Goal: Transaction & Acquisition: Book appointment/travel/reservation

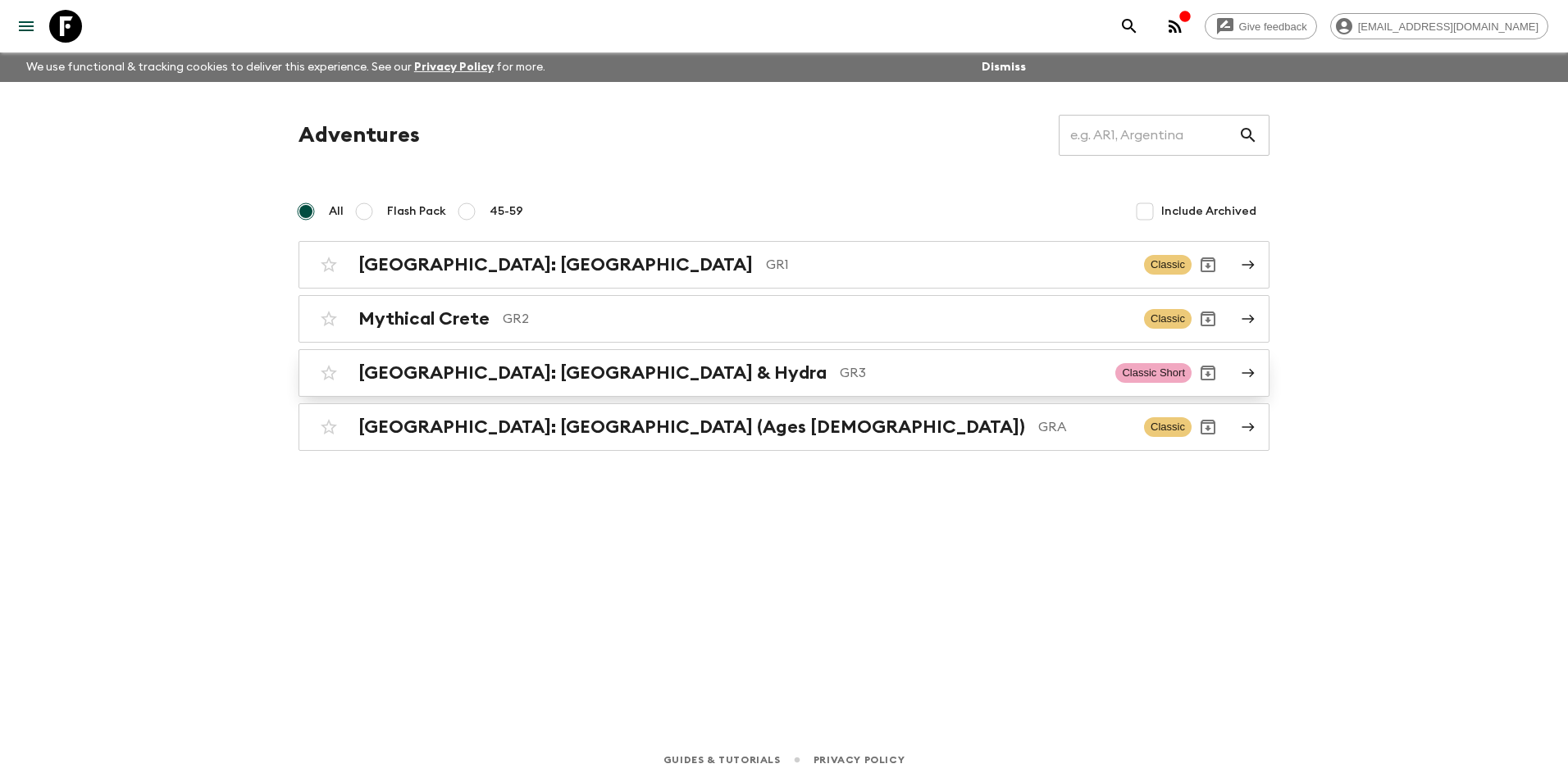
click at [467, 378] on h2 "[GEOGRAPHIC_DATA]: [GEOGRAPHIC_DATA] & Hydra" at bounding box center [592, 373] width 468 height 22
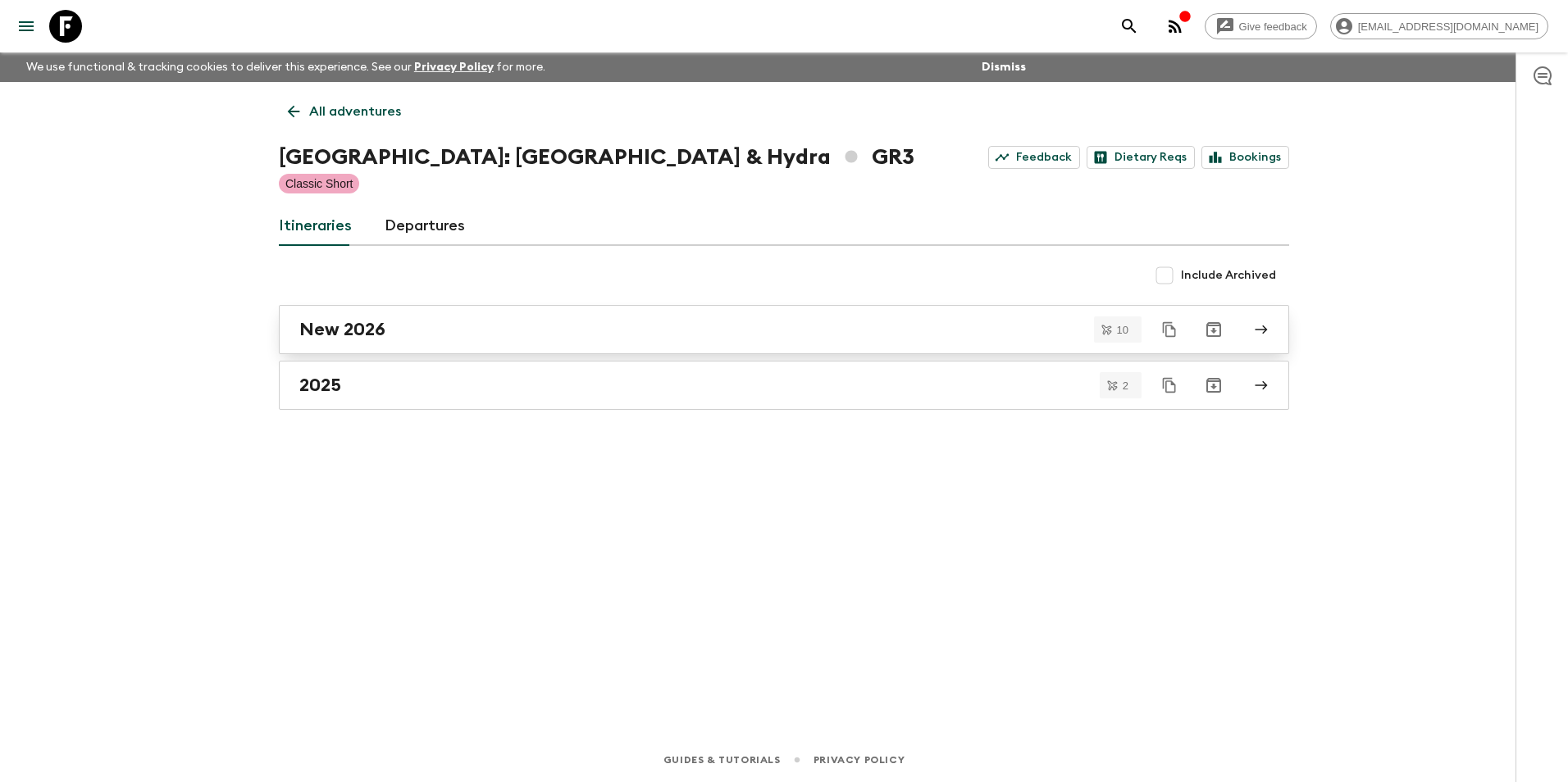
click at [368, 336] on h2 "New 2026" at bounding box center [343, 330] width 86 height 22
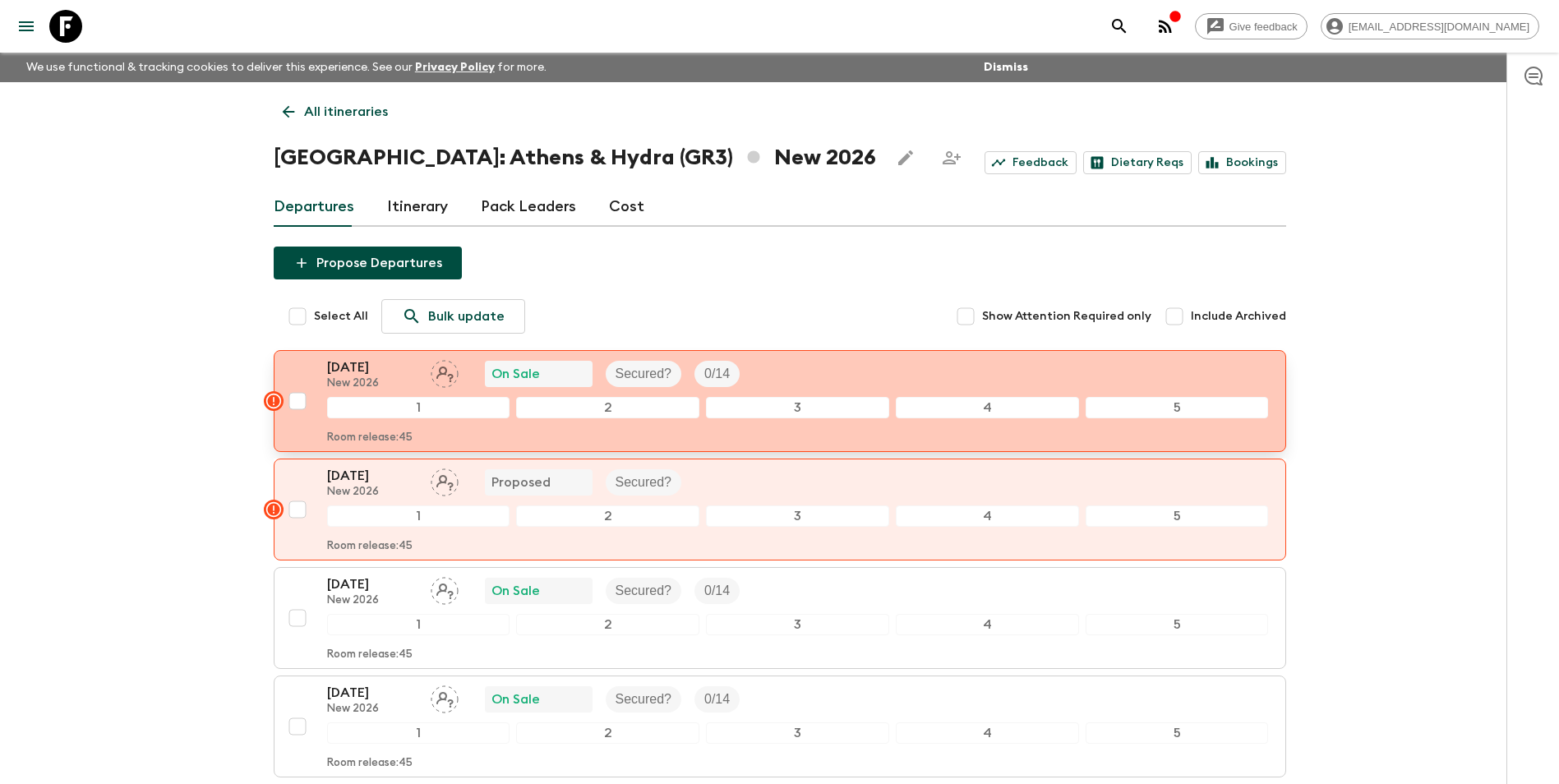
click at [345, 380] on p "New 2026" at bounding box center [372, 384] width 90 height 14
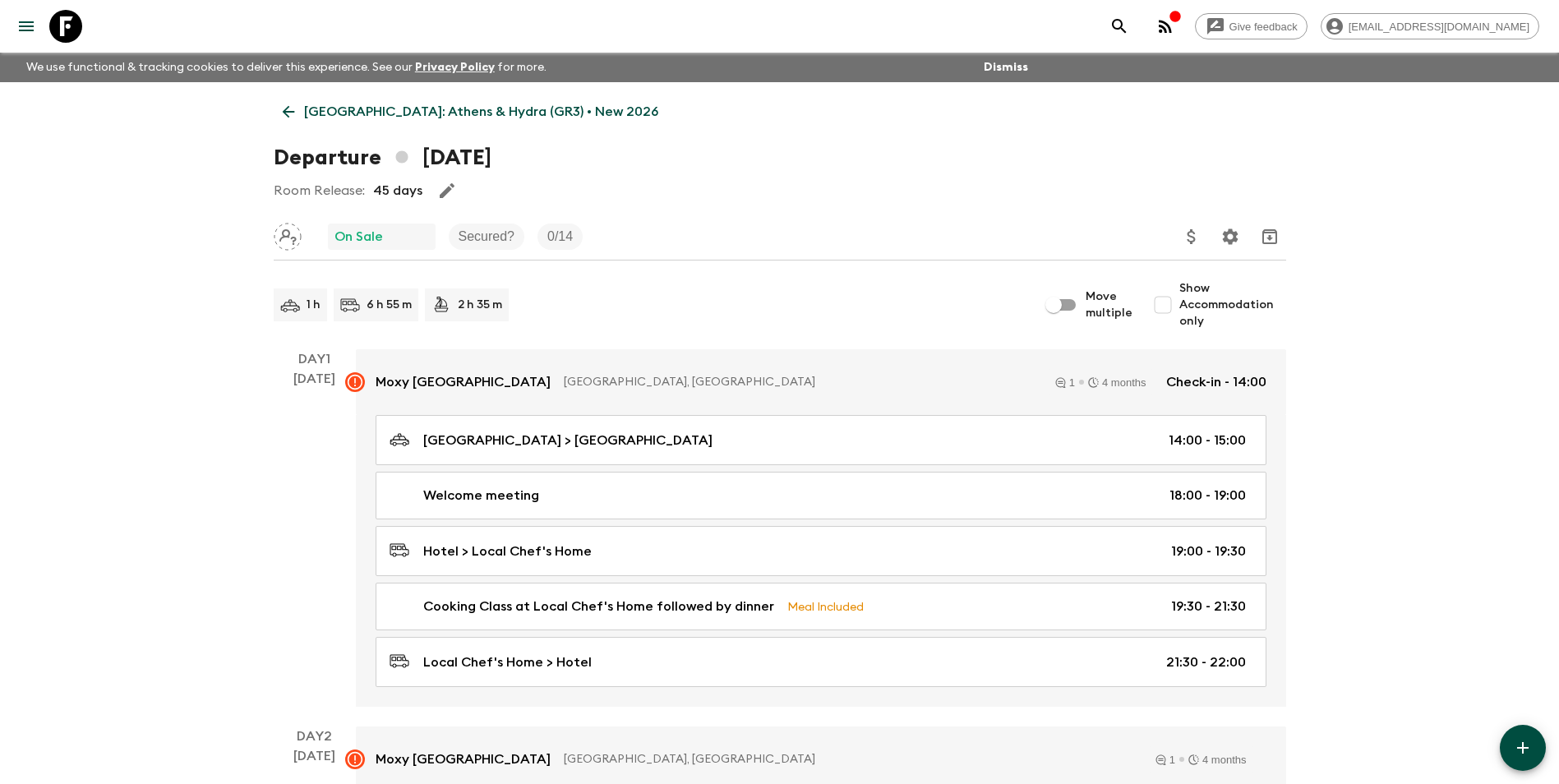
click at [281, 108] on icon at bounding box center [288, 112] width 18 height 18
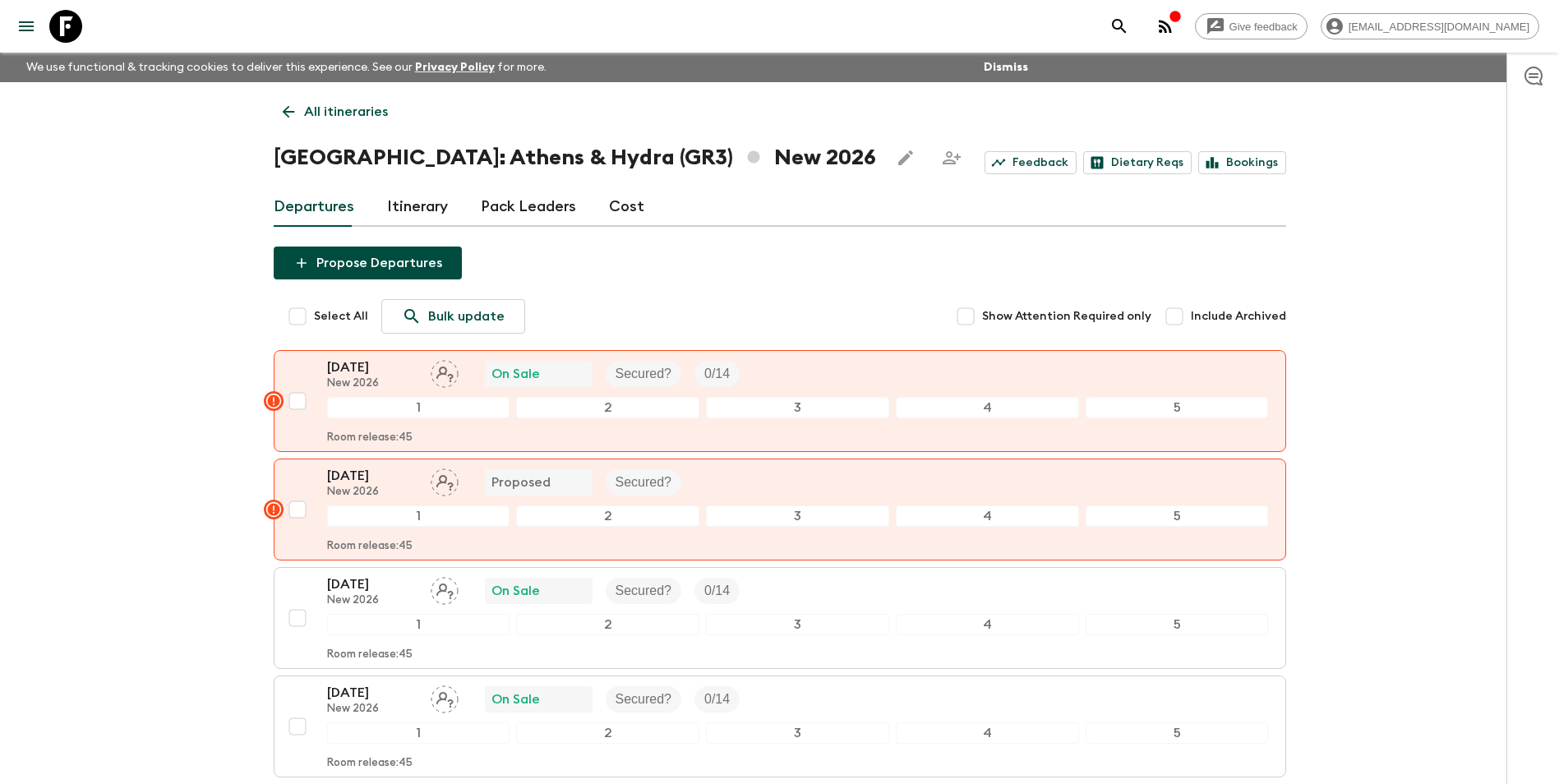
click at [304, 108] on p "All itineraries" at bounding box center [345, 112] width 84 height 20
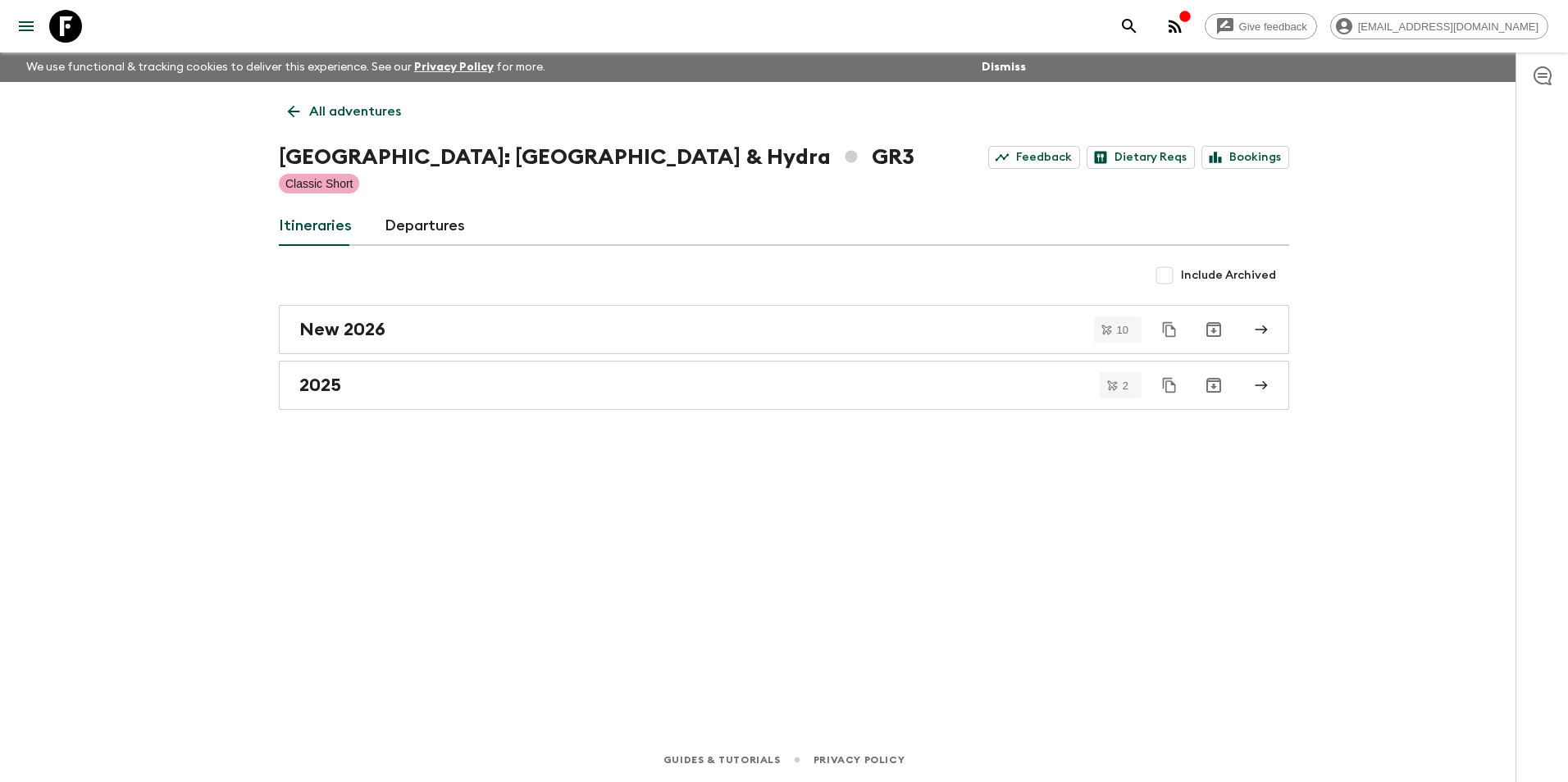
click at [295, 100] on link "All adventures" at bounding box center [344, 111] width 131 height 32
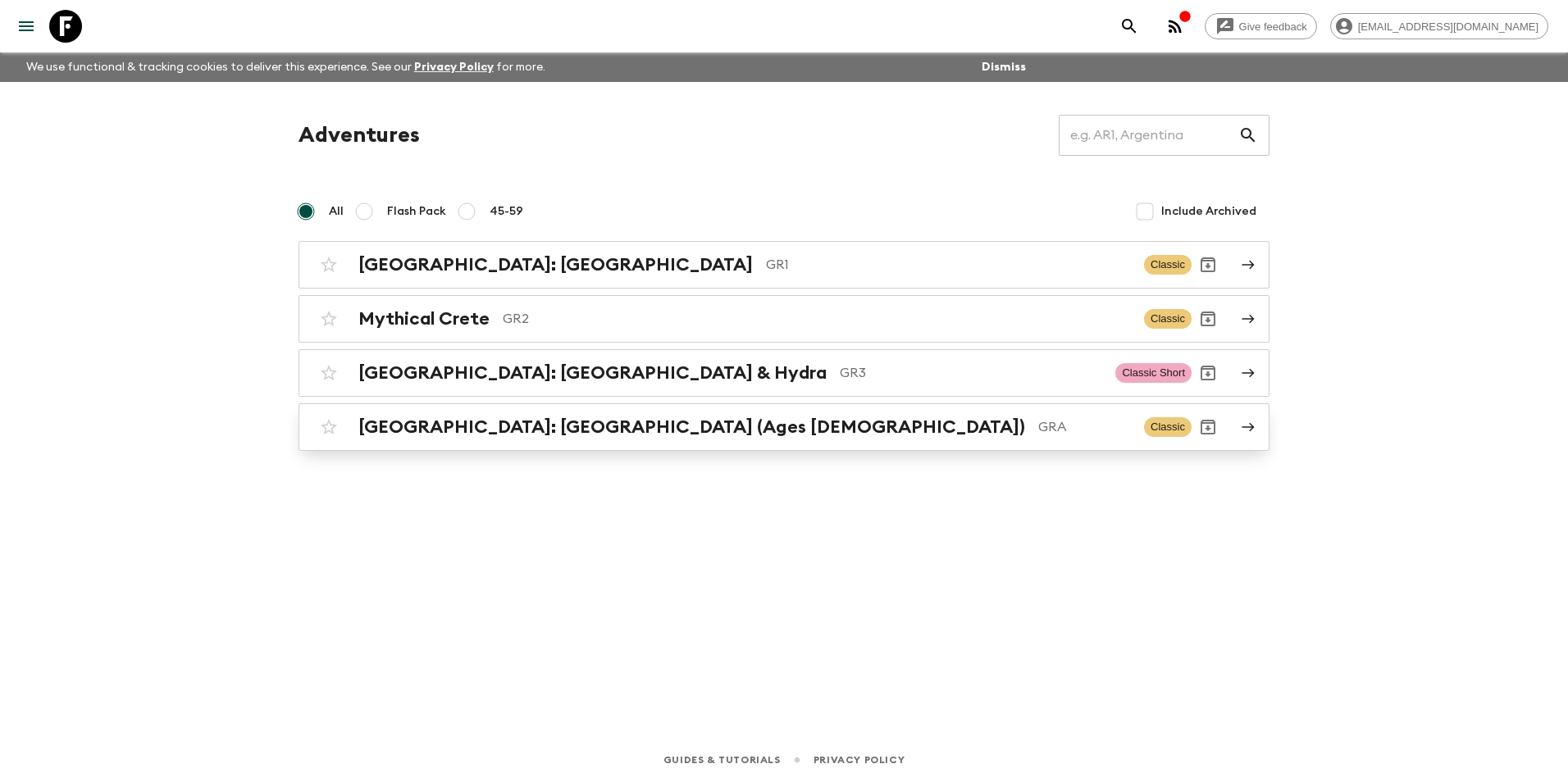
click at [456, 433] on h2 "[GEOGRAPHIC_DATA]: [GEOGRAPHIC_DATA] (Ages [DEMOGRAPHIC_DATA])" at bounding box center [691, 427] width 666 height 22
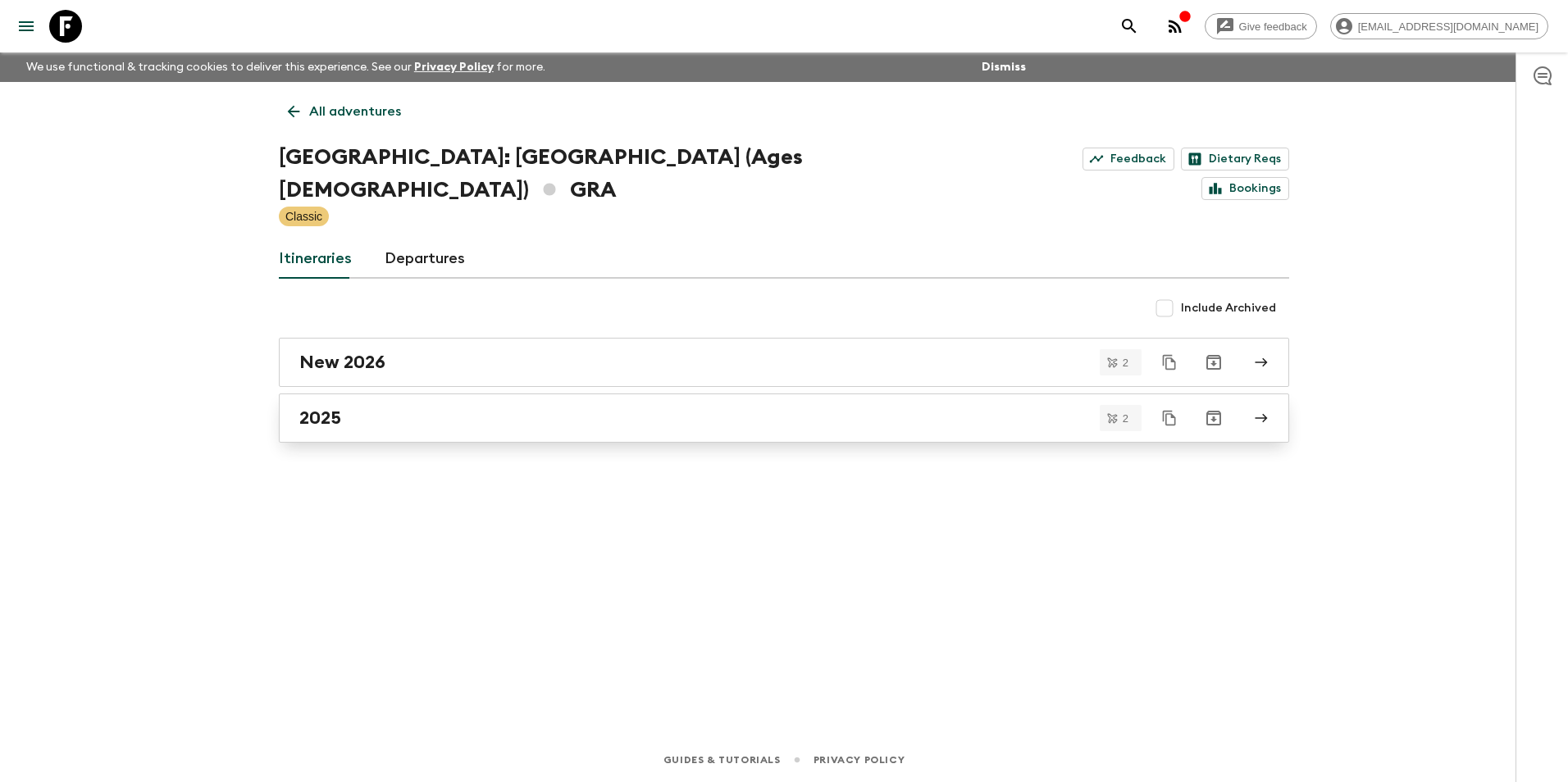
click at [340, 403] on link "2025" at bounding box center [784, 418] width 1011 height 49
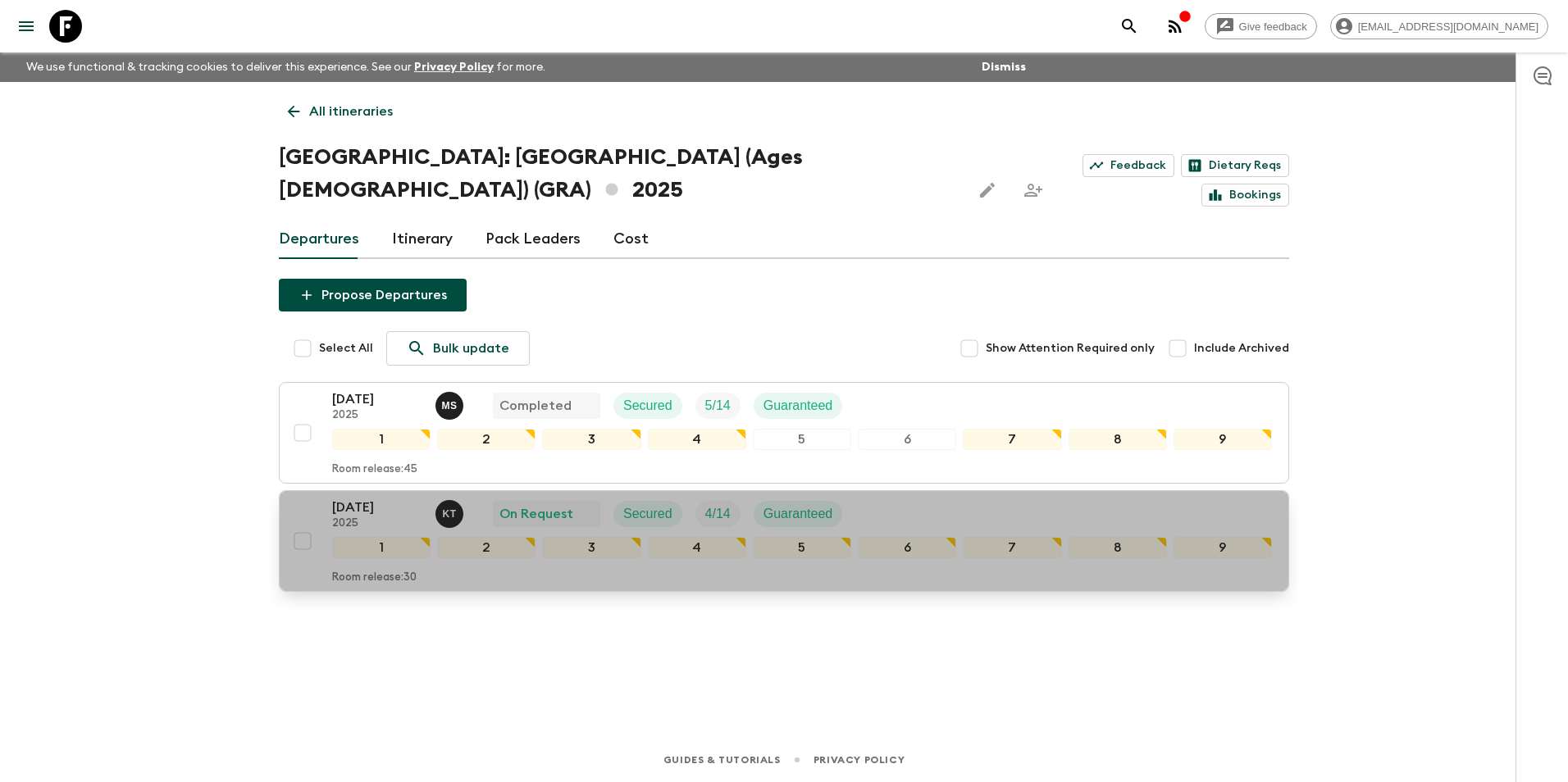
click at [368, 498] on p "[DATE]" at bounding box center [377, 508] width 90 height 20
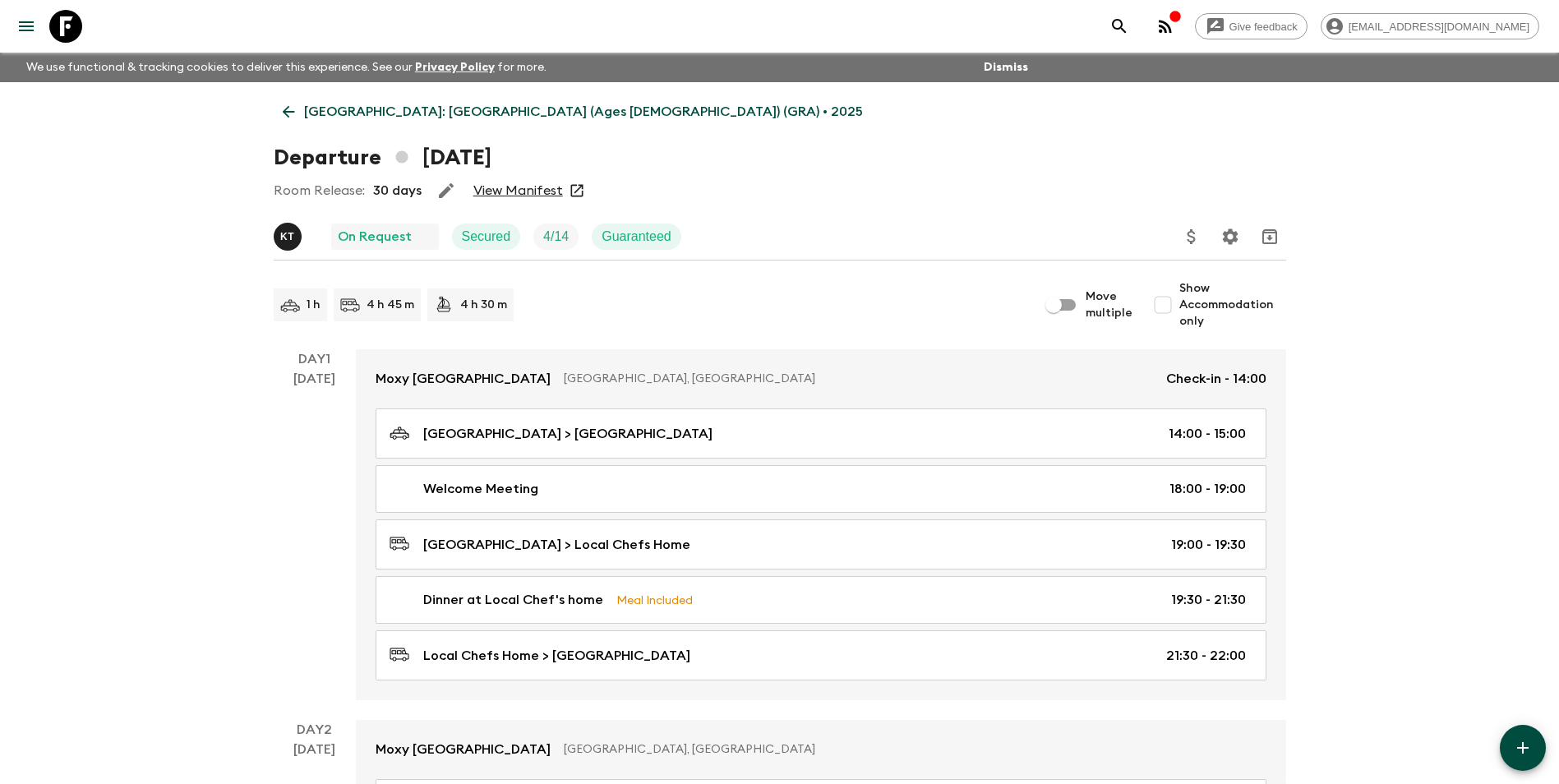
click at [515, 191] on link "View Manifest" at bounding box center [517, 190] width 89 height 16
click at [307, 108] on p "[GEOGRAPHIC_DATA]: [GEOGRAPHIC_DATA] (Ages [DEMOGRAPHIC_DATA]) (GRA) • 2025" at bounding box center [583, 112] width 559 height 20
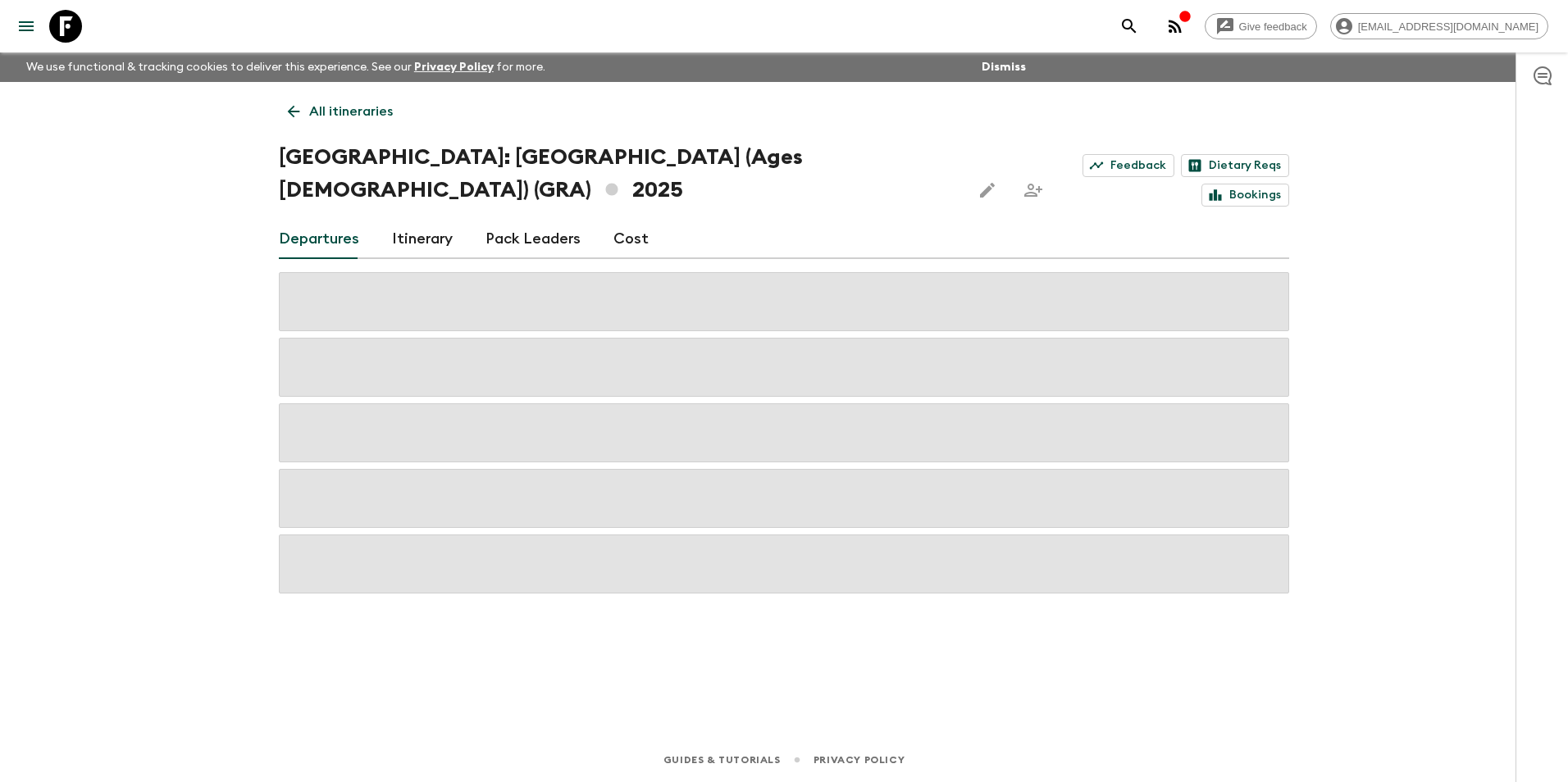
click at [307, 108] on link "All itineraries" at bounding box center [340, 111] width 123 height 32
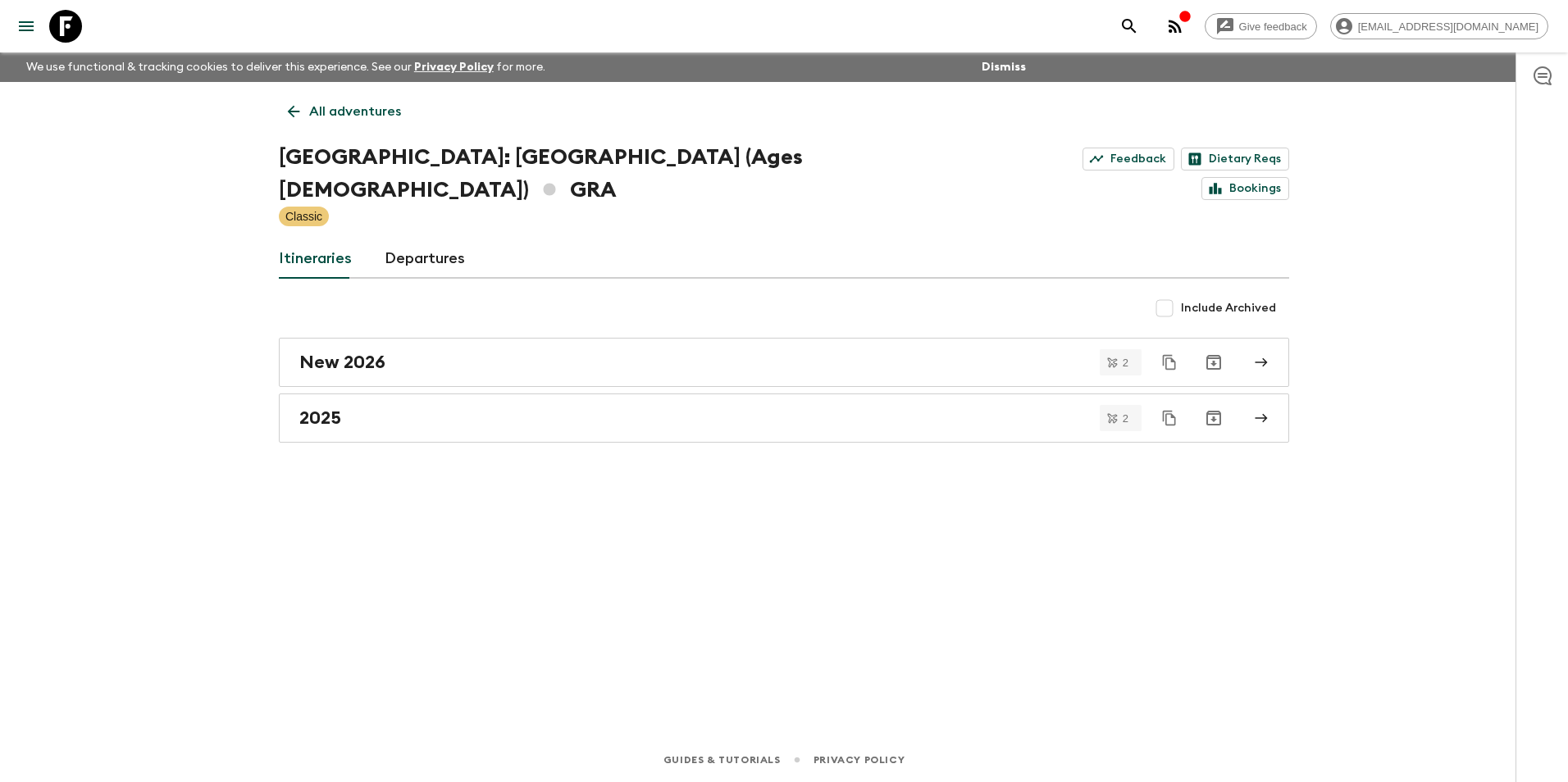
click at [307, 108] on link "All adventures" at bounding box center [344, 111] width 131 height 32
